Goal: Use online tool/utility: Utilize a website feature to perform a specific function

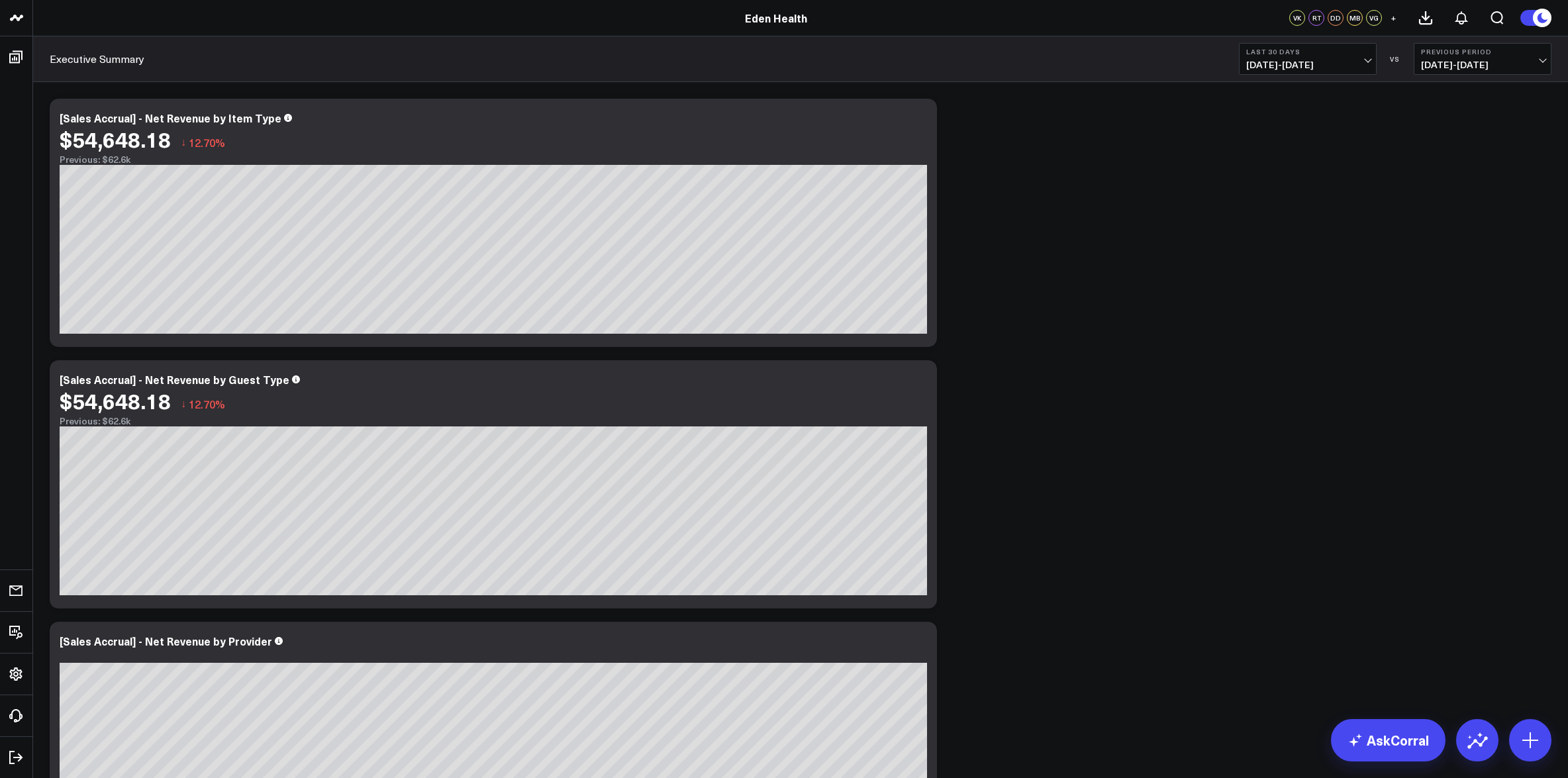
click at [1340, 58] on button "Last 30 Days [DATE] - [DATE]" at bounding box center [1308, 59] width 138 height 32
click at [1311, 194] on link "Last 90 Days" at bounding box center [1308, 191] width 137 height 25
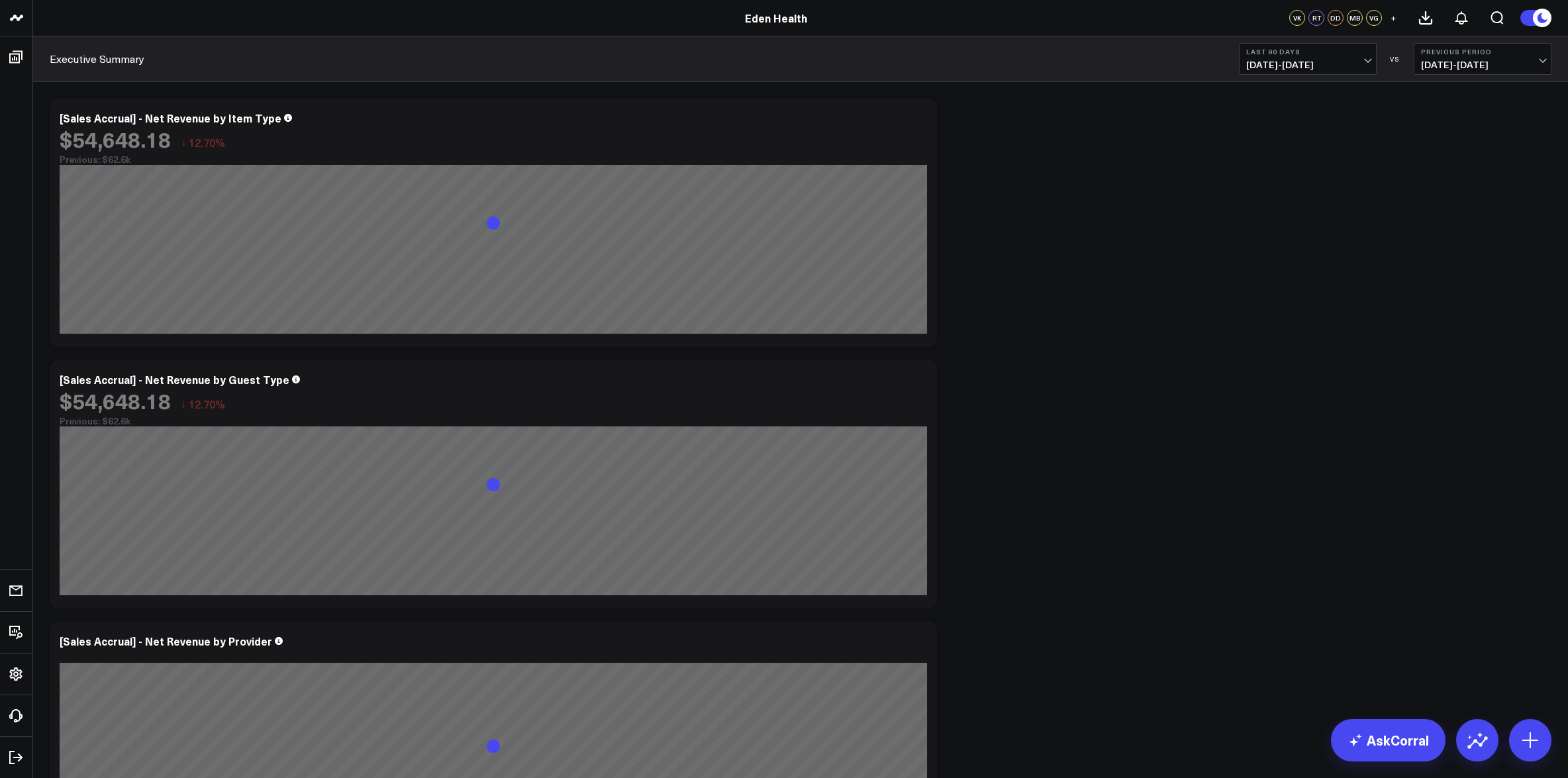
click at [1541, 54] on b "Previous Period" at bounding box center [1483, 52] width 123 height 8
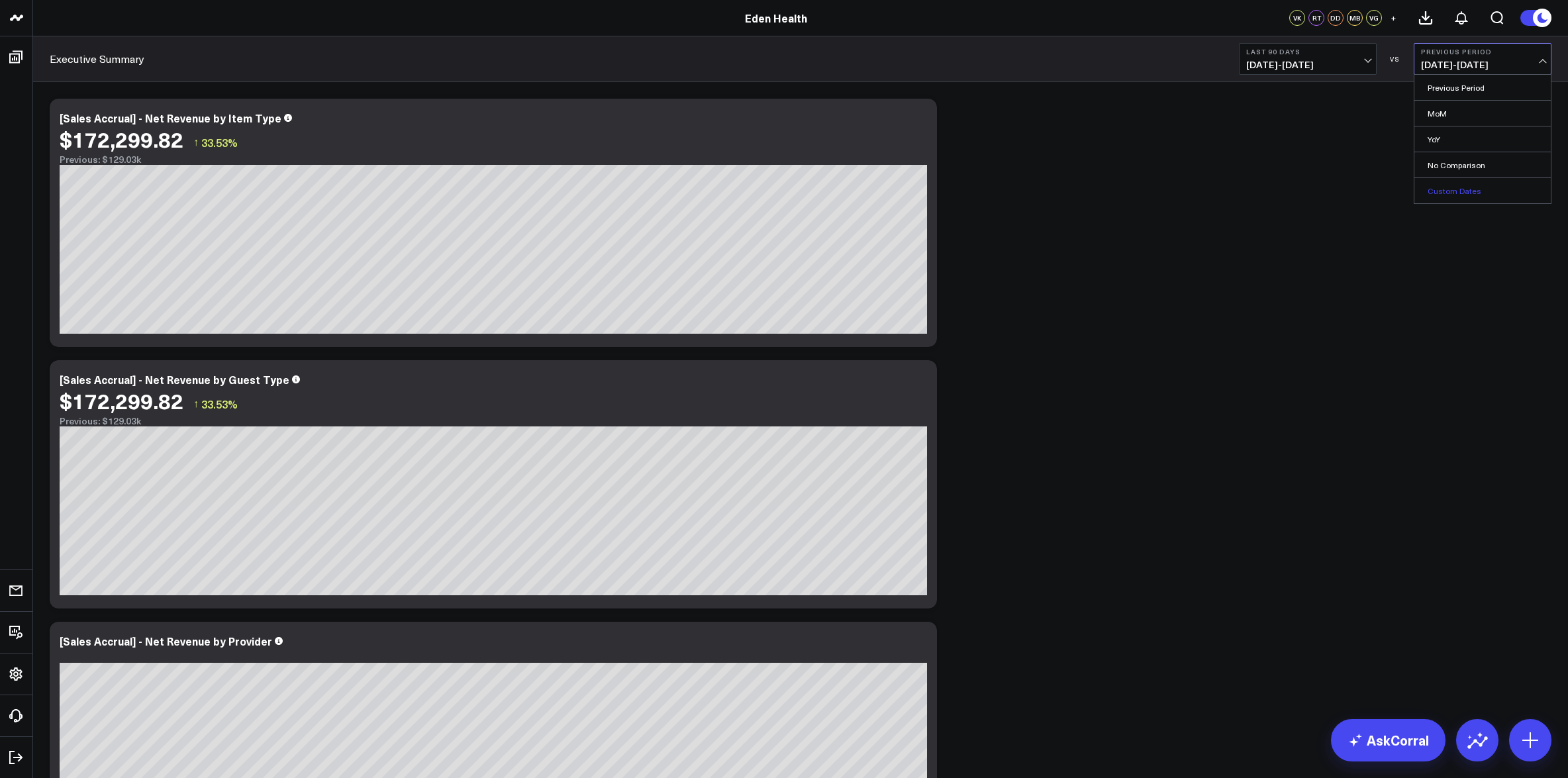
click at [1467, 189] on link "Custom Dates" at bounding box center [1483, 191] width 137 height 25
select select "8"
select select "2025"
click at [1538, 57] on button "Previous Period [DATE] - [DATE]" at bounding box center [1482, 59] width 138 height 32
click at [1461, 166] on link "No Comparison" at bounding box center [1483, 165] width 137 height 25
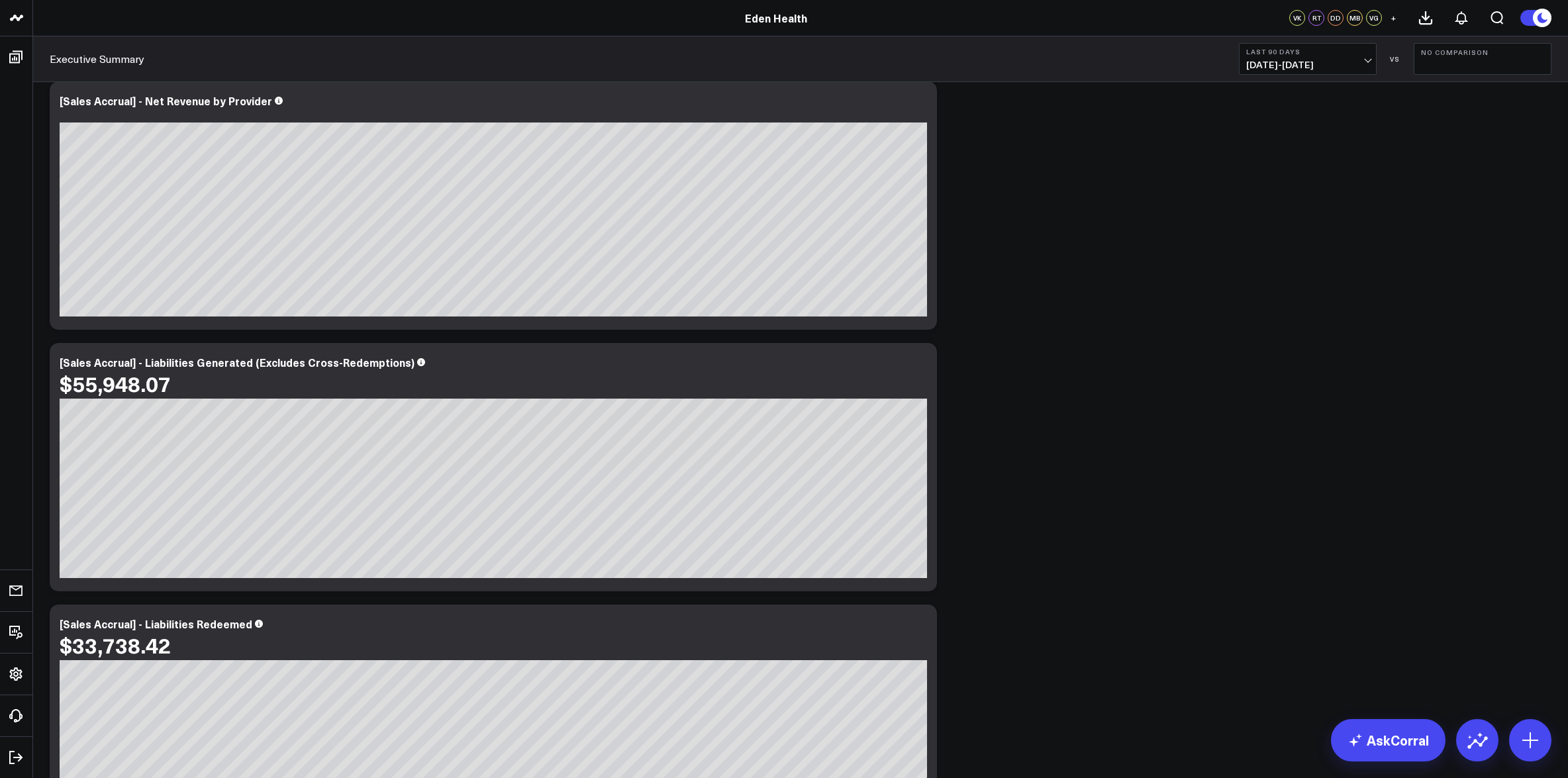
scroll to position [701, 0]
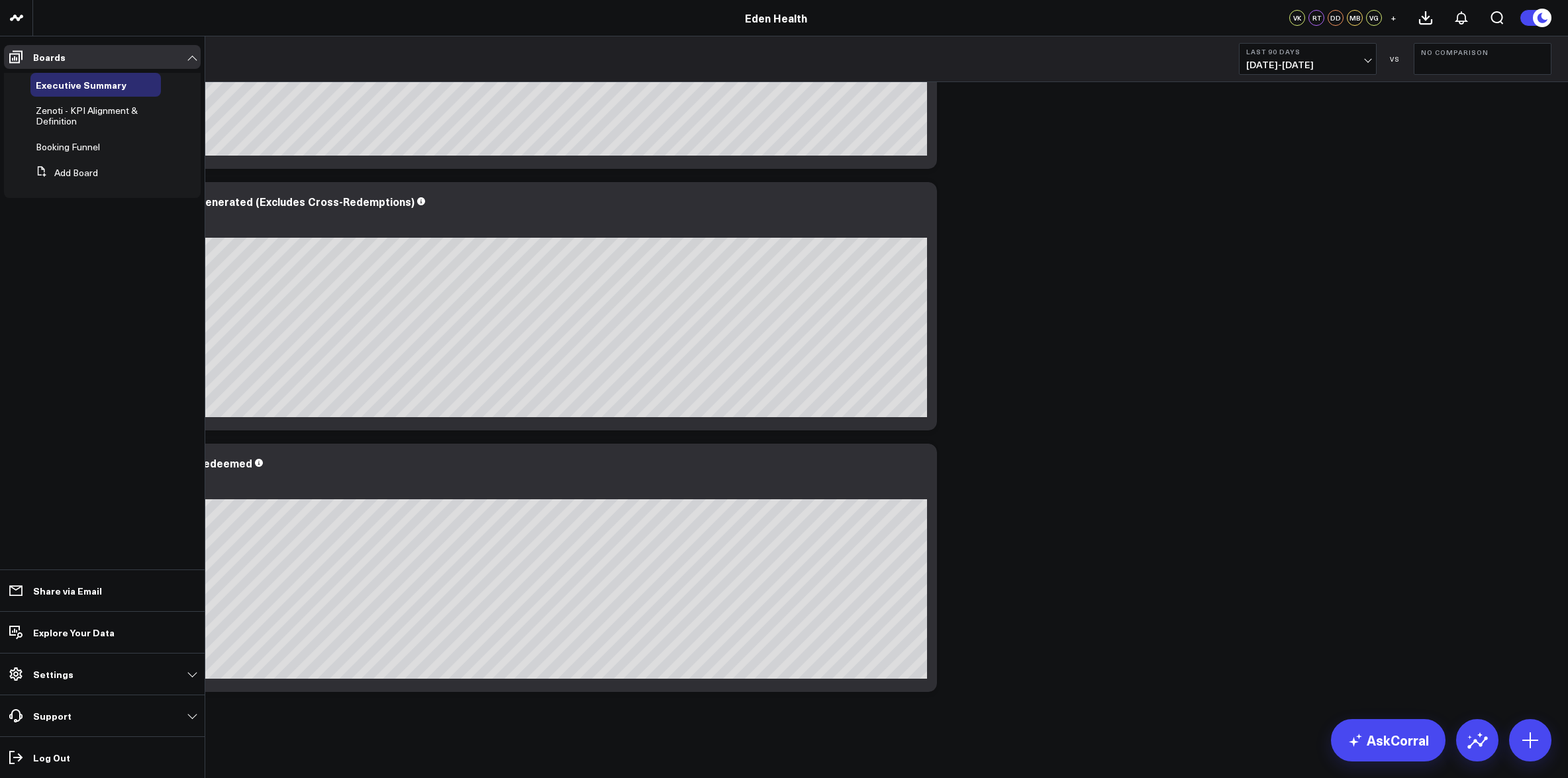
click at [65, 120] on span "Zenoti - KPI Alignment & Definition" at bounding box center [87, 115] width 102 height 23
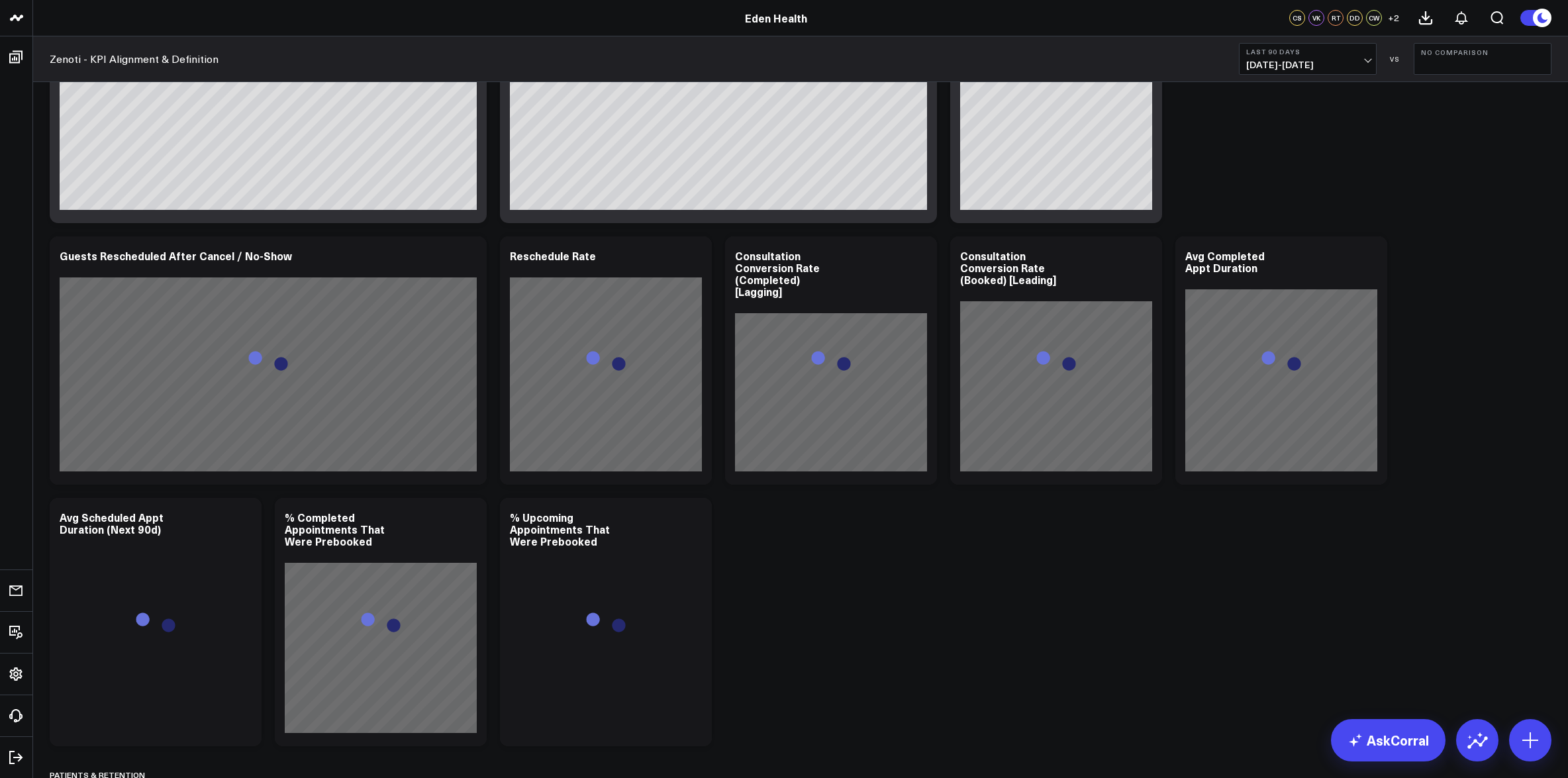
scroll to position [2099, 0]
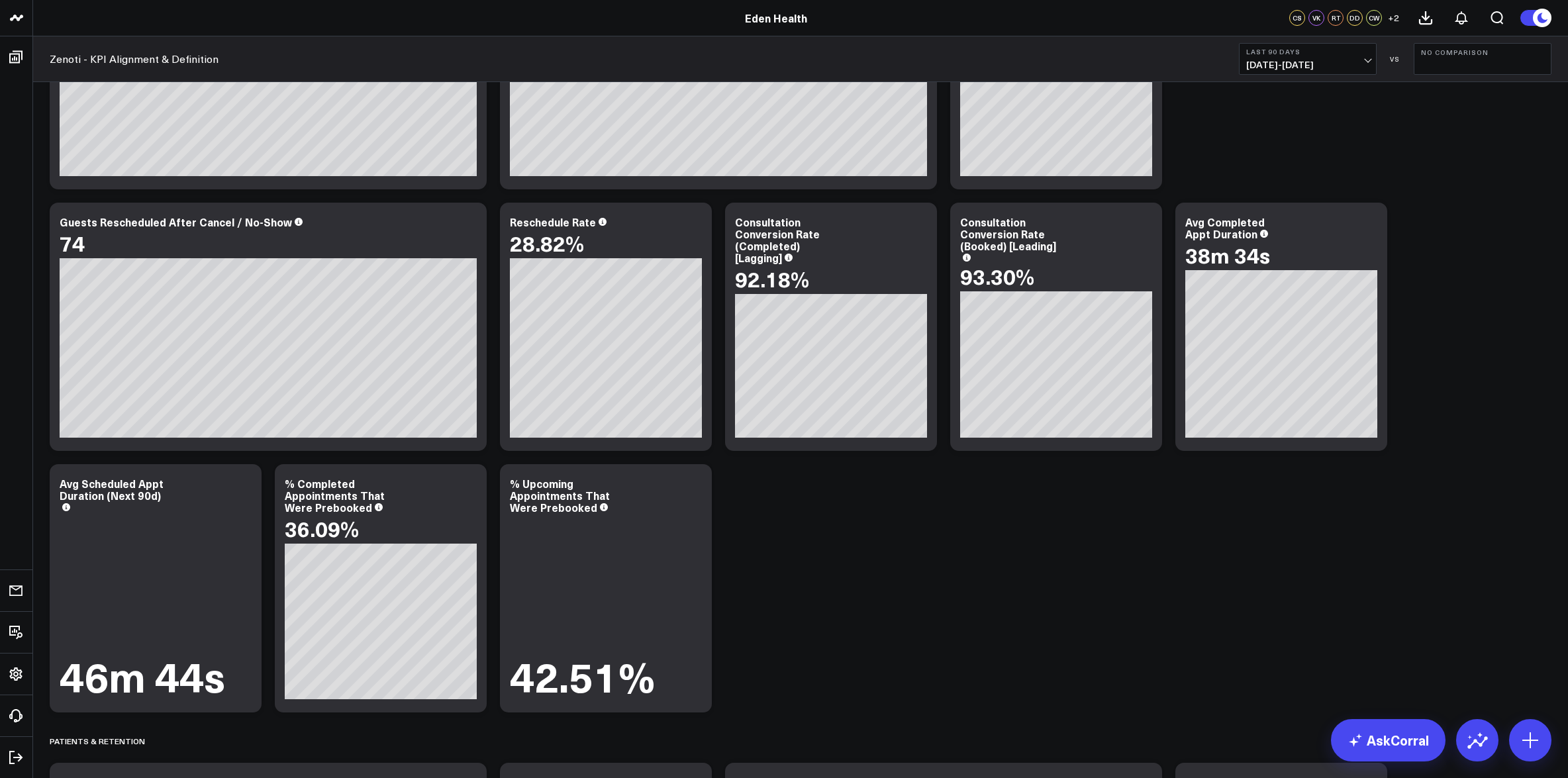
click at [1358, 60] on span "[DATE] - [DATE]" at bounding box center [1308, 65] width 123 height 11
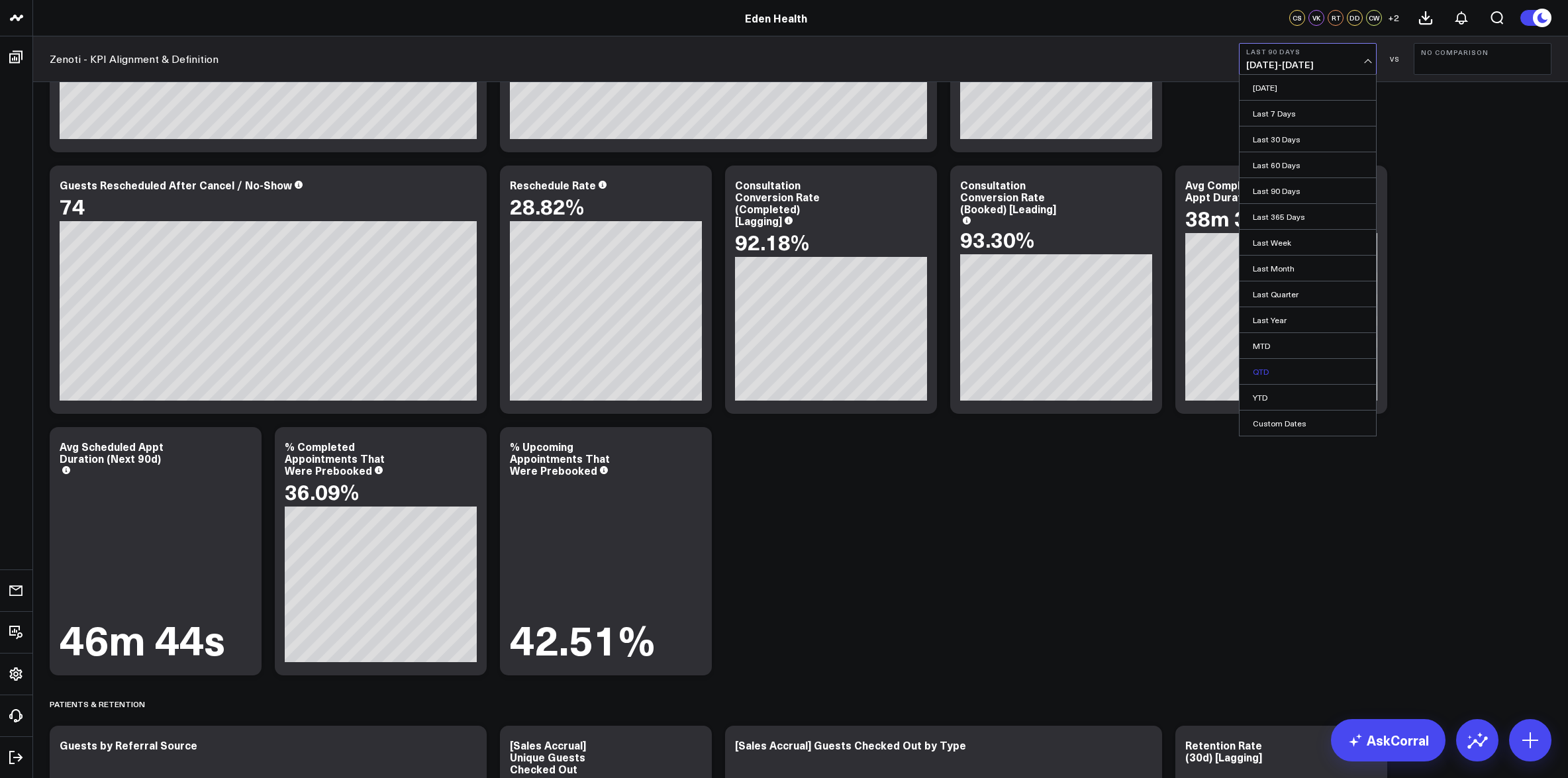
scroll to position [2140, 0]
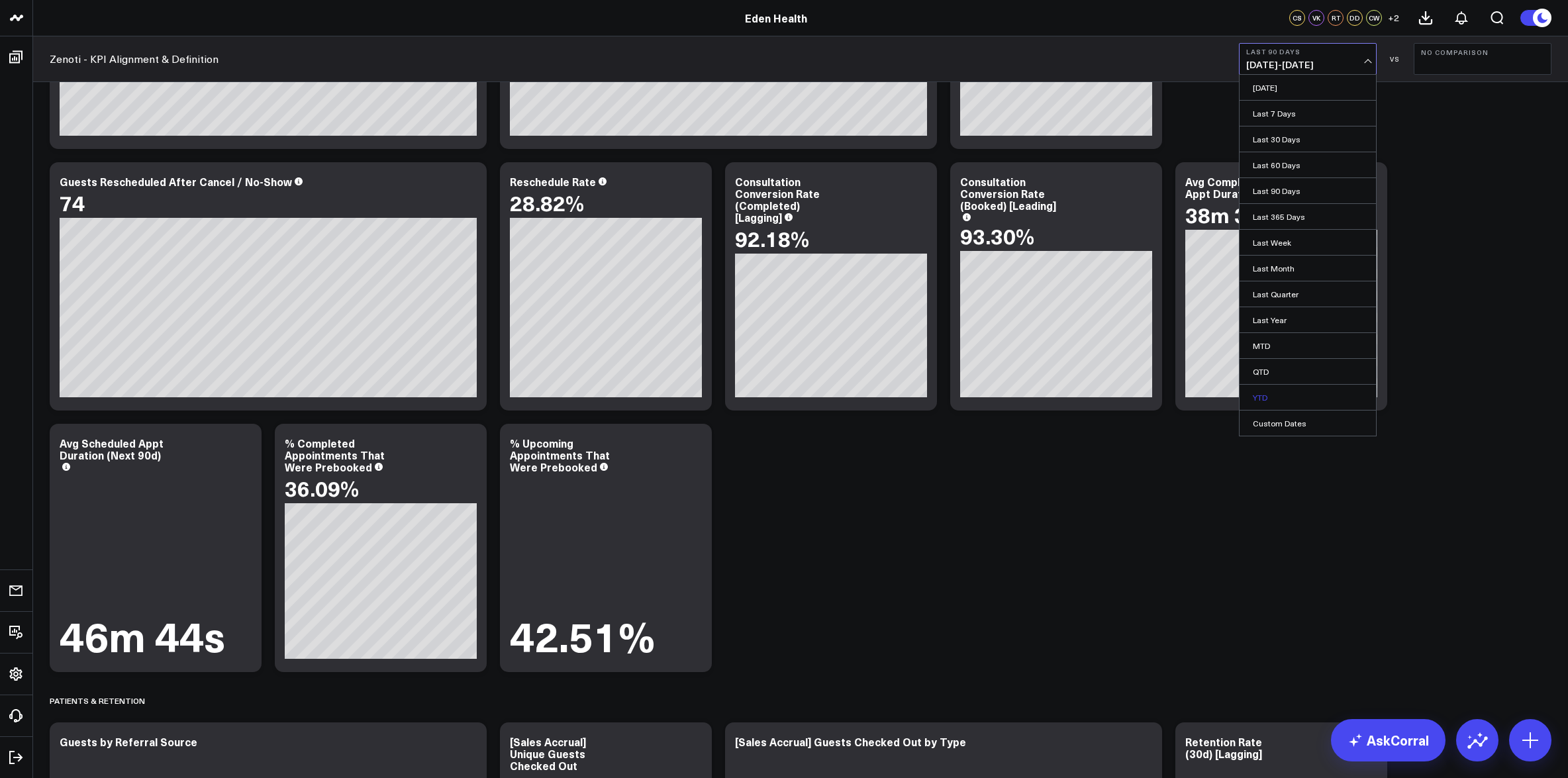
click at [1295, 391] on link "YTD" at bounding box center [1308, 398] width 137 height 25
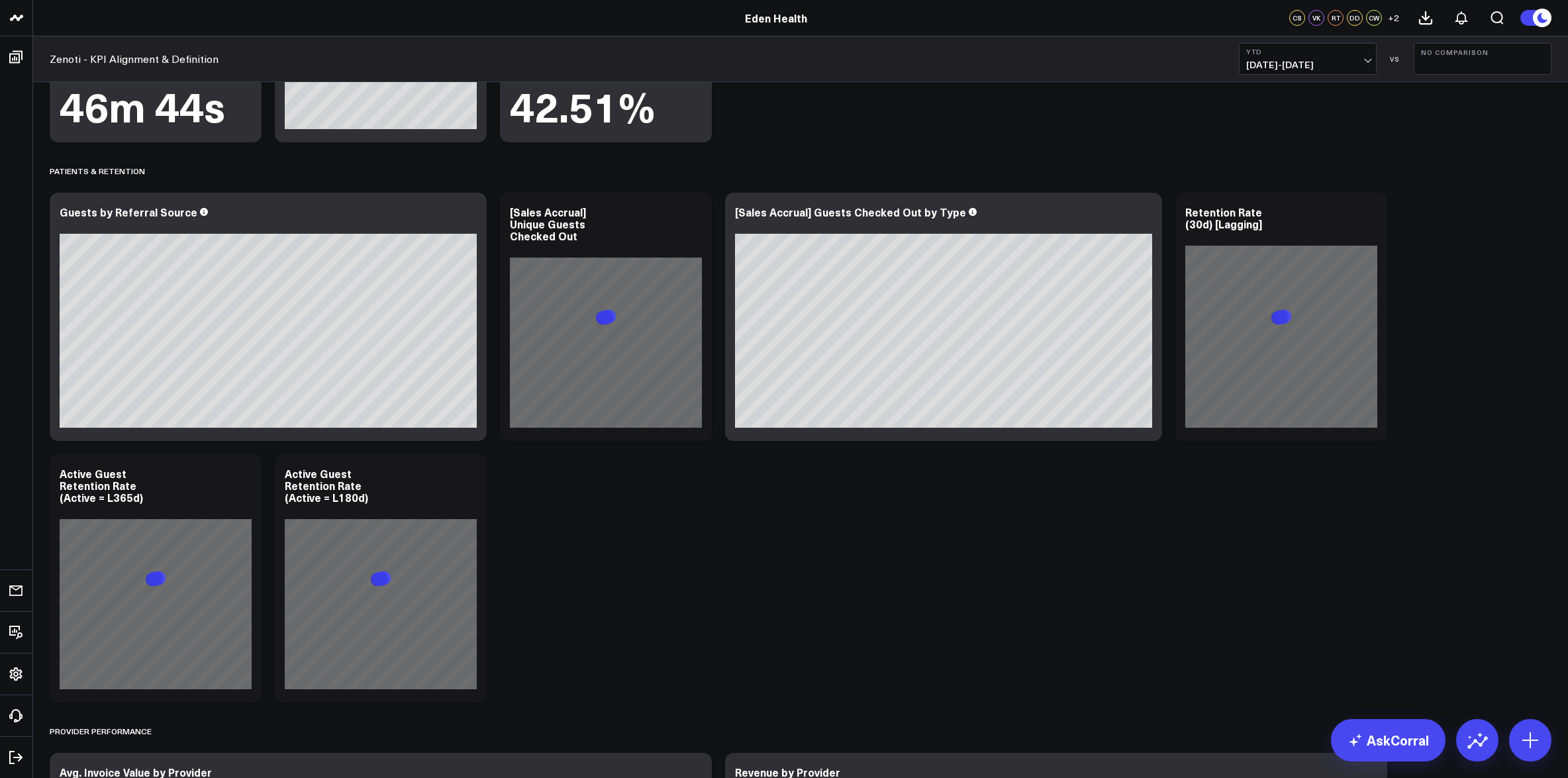
scroll to position [2674, 0]
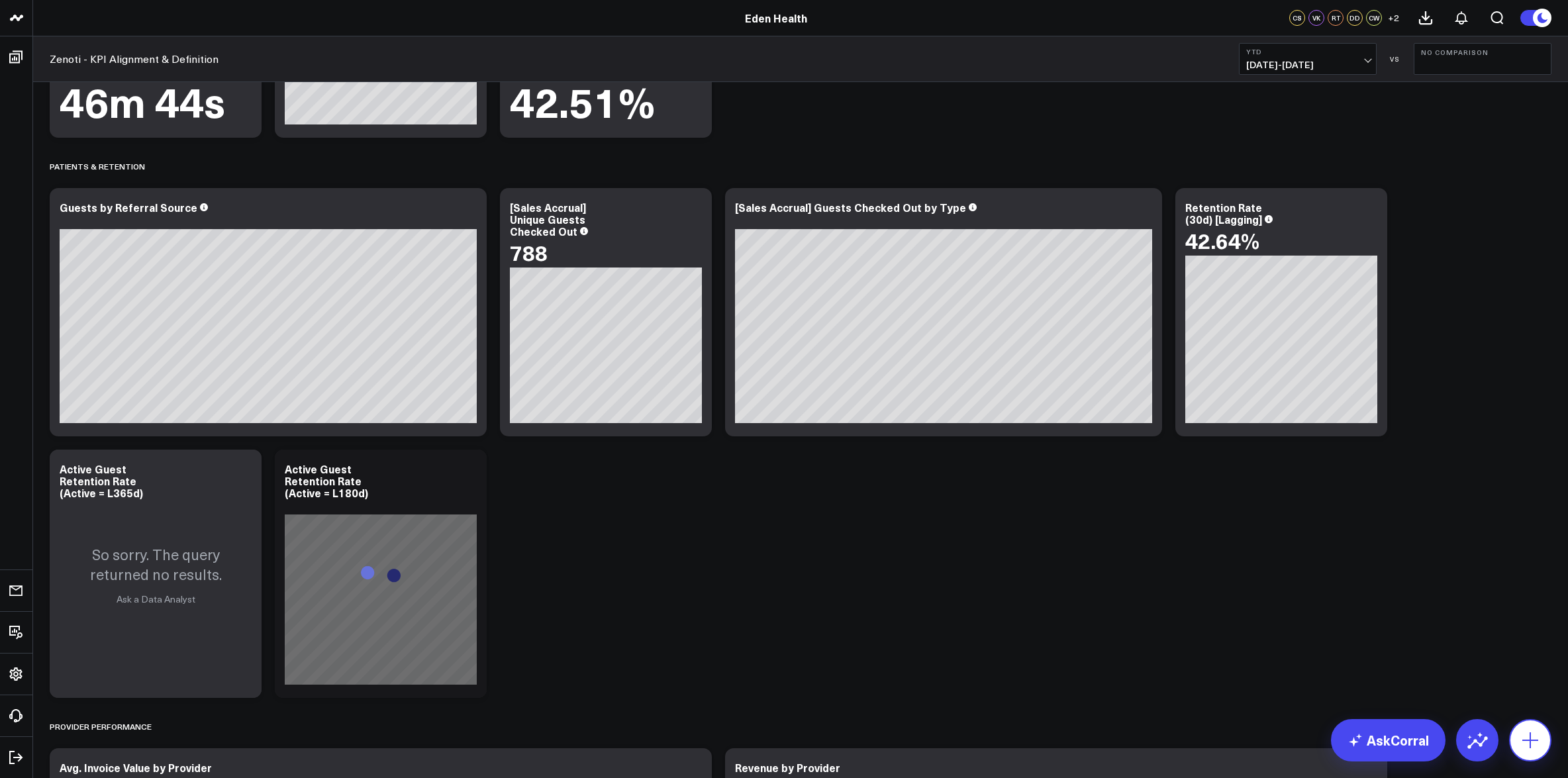
click at [1520, 740] on icon at bounding box center [1531, 741] width 22 height 22
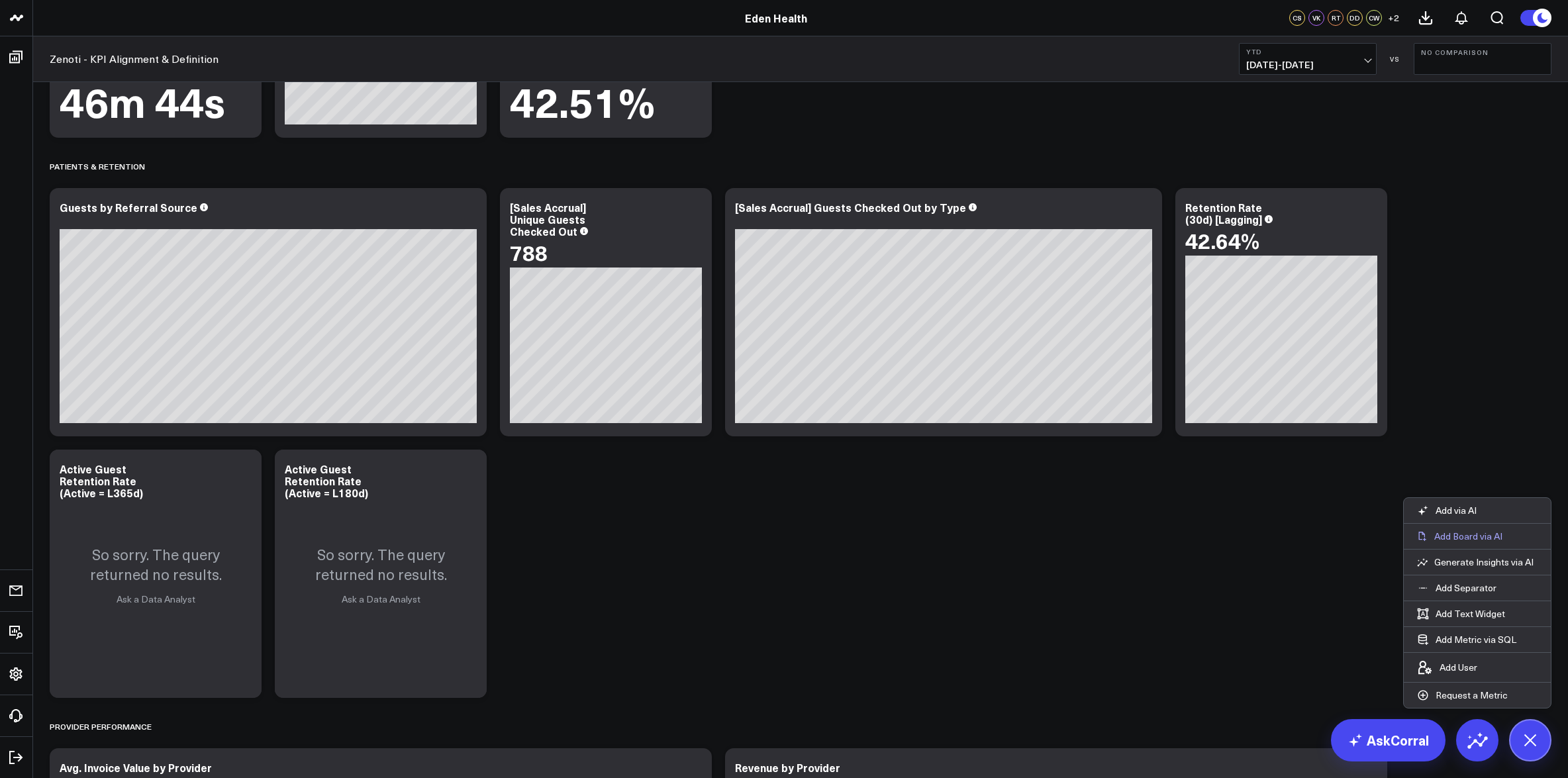
click at [1469, 533] on p "Add Board via AI" at bounding box center [1468, 537] width 68 height 12
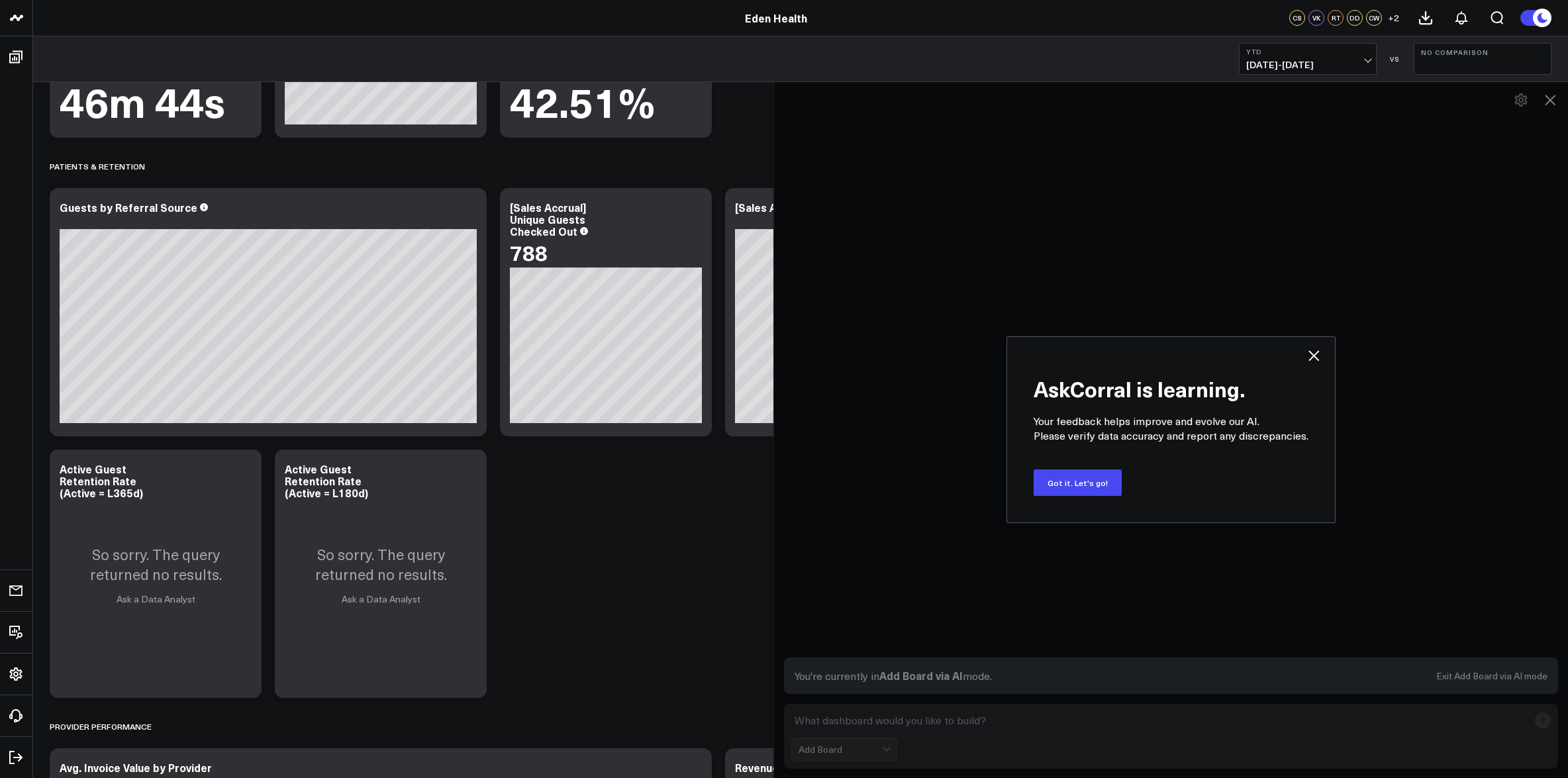
click at [1103, 484] on button "Got it. Let's go!" at bounding box center [1078, 482] width 88 height 26
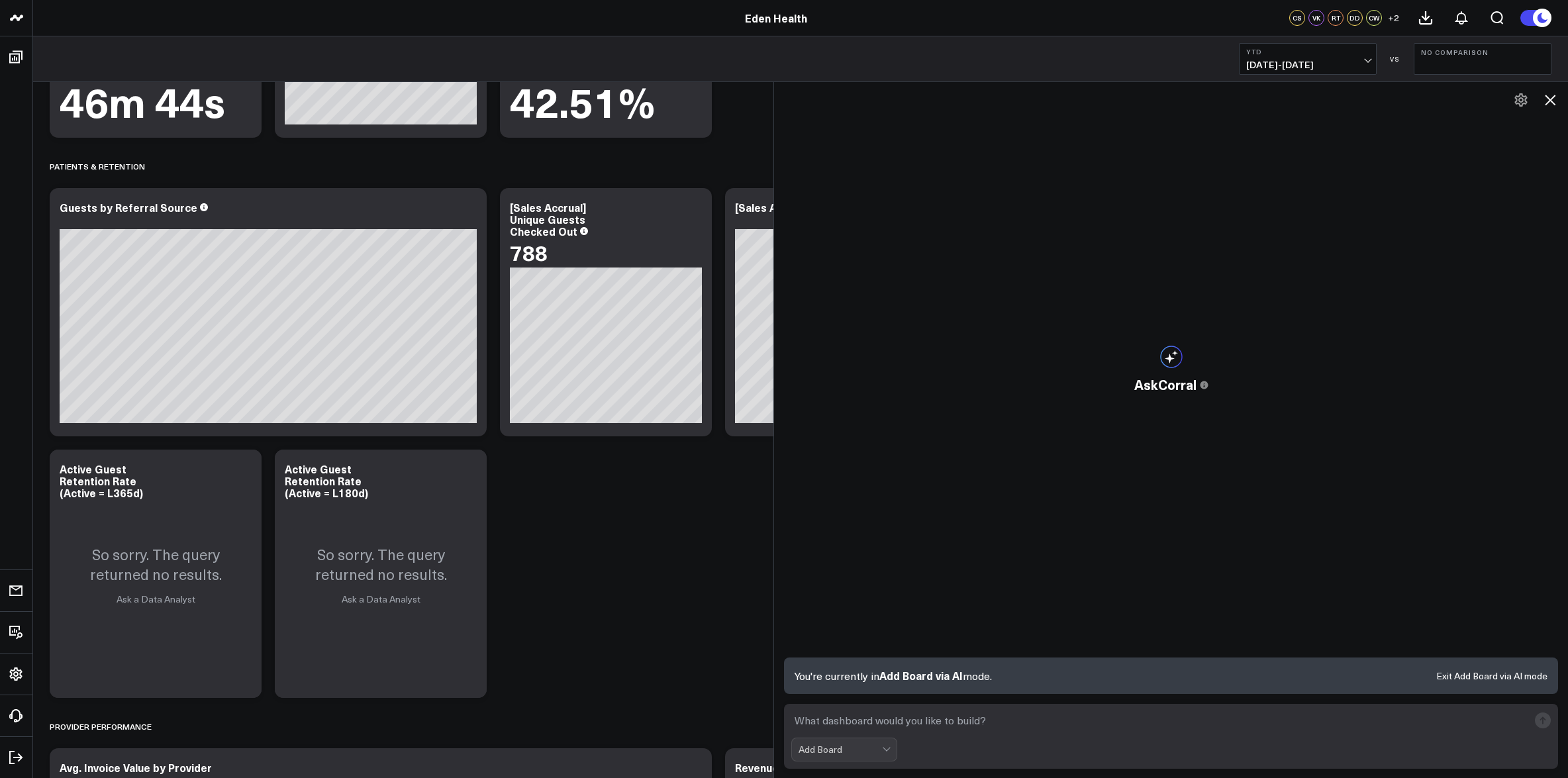
drag, startPoint x: 896, startPoint y: 721, endPoint x: 915, endPoint y: 719, distance: 19.1
click at [897, 721] on textarea at bounding box center [1160, 720] width 737 height 23
type textarea "can you display total sales by month?"
